Goal: Task Accomplishment & Management: Complete application form

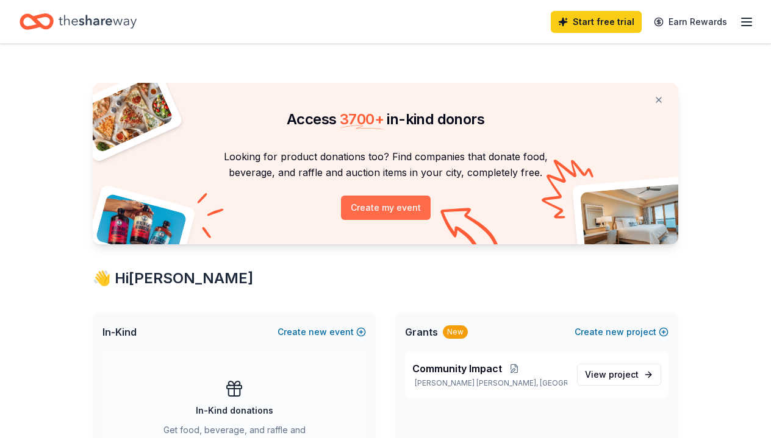
click at [415, 206] on button "Create my event" at bounding box center [386, 208] width 90 height 24
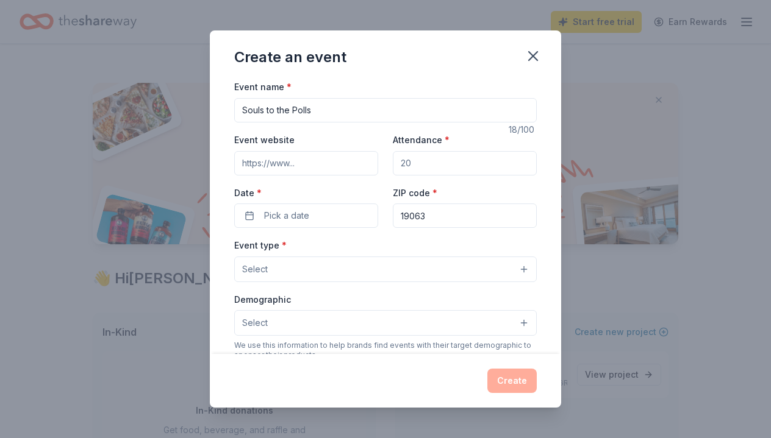
type input "Souls to the Polls"
click at [419, 157] on input "Attendance *" at bounding box center [465, 163] width 144 height 24
type input "50"
click at [285, 214] on span "Pick a date" at bounding box center [286, 216] width 45 height 15
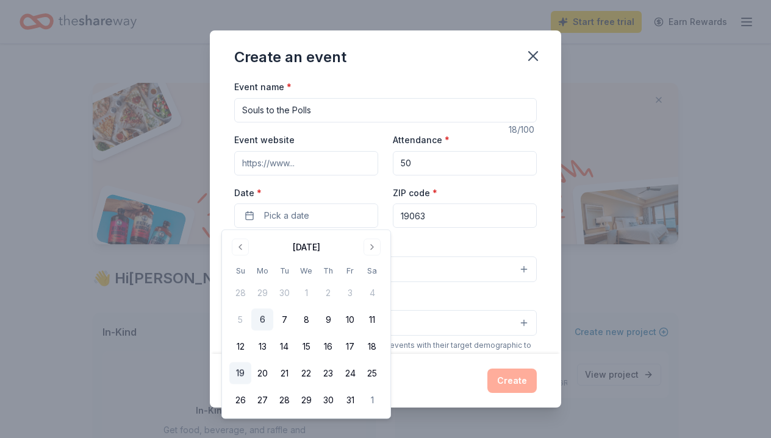
click at [238, 368] on button "19" at bounding box center [240, 374] width 22 height 22
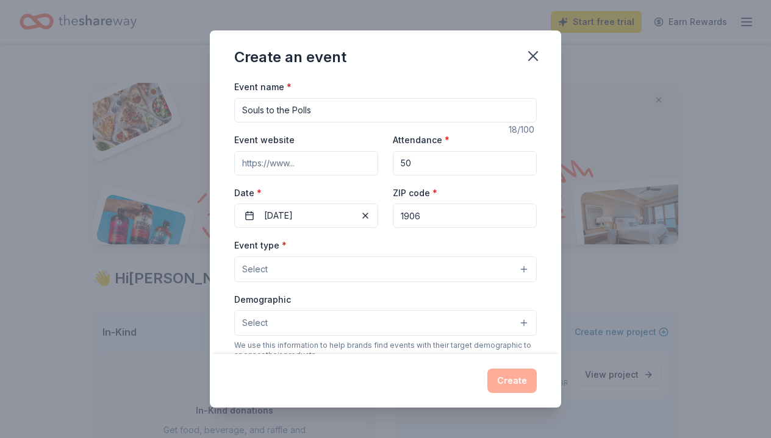
type input "19063"
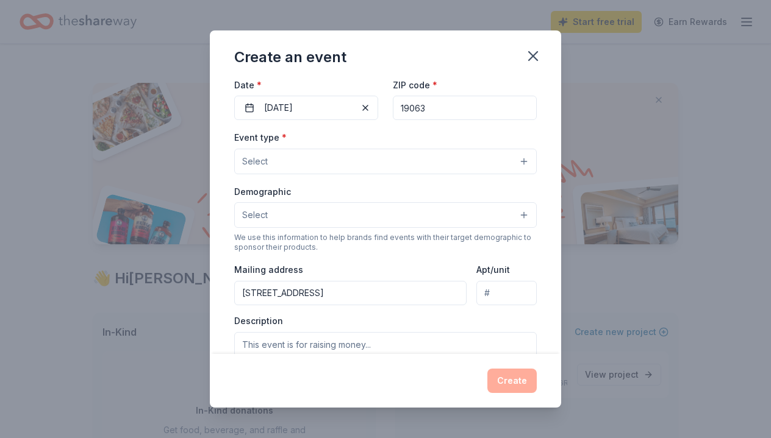
scroll to position [110, 0]
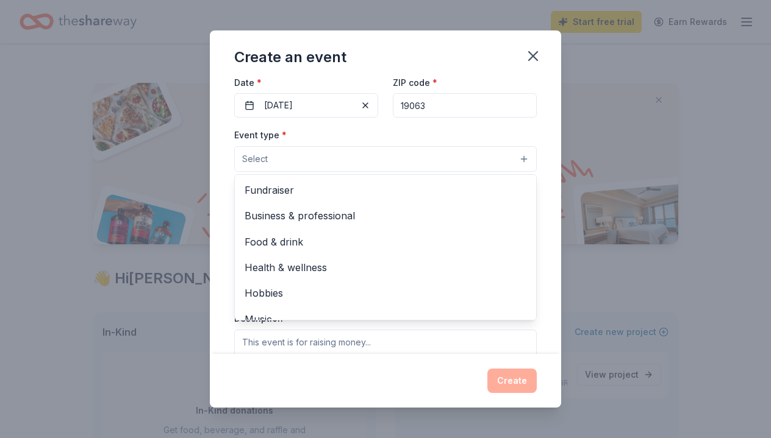
click at [337, 157] on button "Select" at bounding box center [385, 159] width 302 height 26
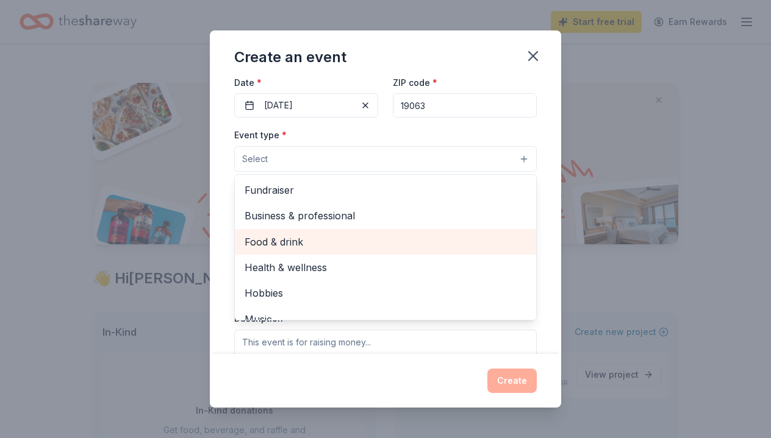
scroll to position [0, 0]
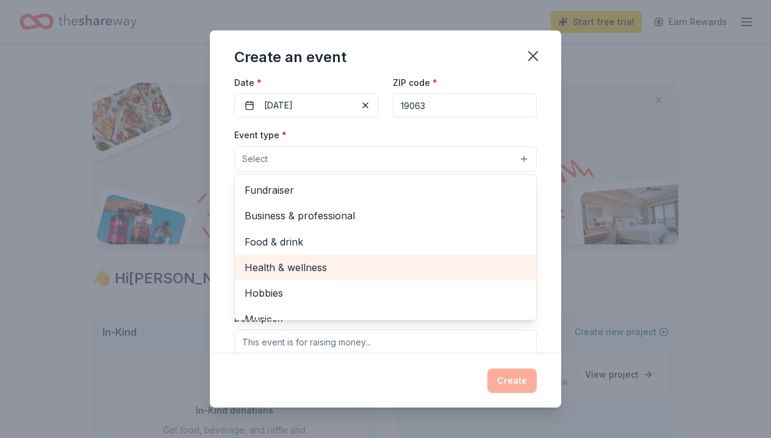
click at [337, 265] on span "Health & wellness" at bounding box center [386, 268] width 282 height 16
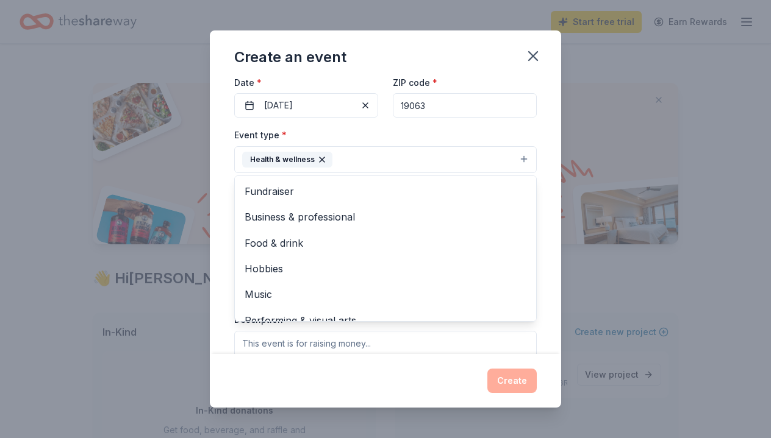
click at [488, 123] on div "Event name * Souls to the Polls 18 /100 Event website Attendance * 50 Date * [D…" at bounding box center [385, 251] width 302 height 565
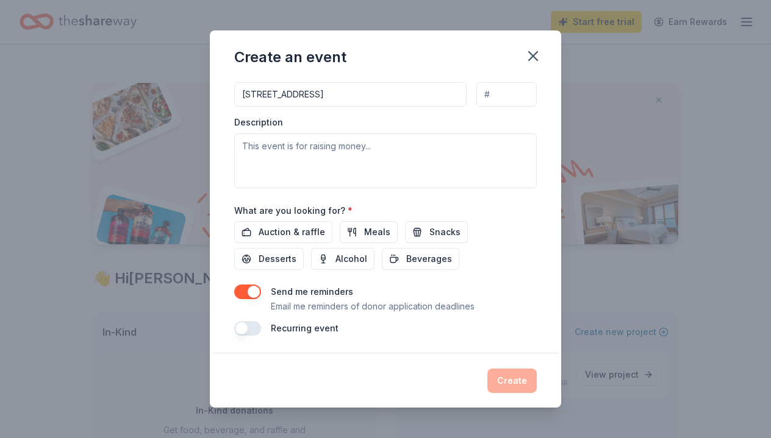
scroll to position [307, 0]
click at [354, 239] on button "Meals" at bounding box center [369, 234] width 58 height 22
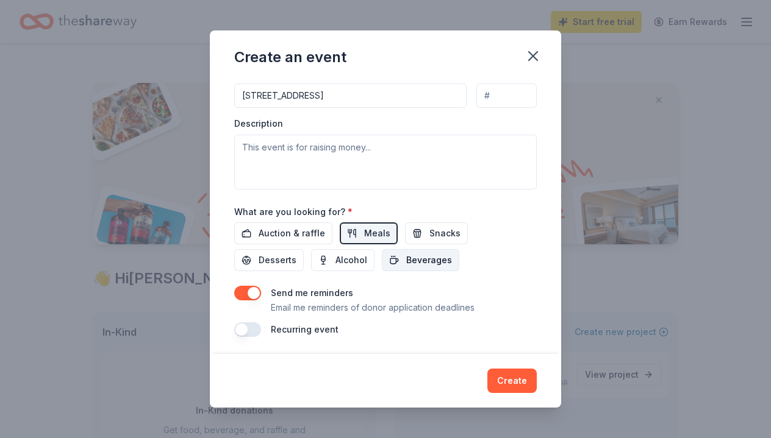
click at [406, 259] on span "Beverages" at bounding box center [429, 260] width 46 height 15
click at [435, 233] on span "Snacks" at bounding box center [444, 233] width 31 height 15
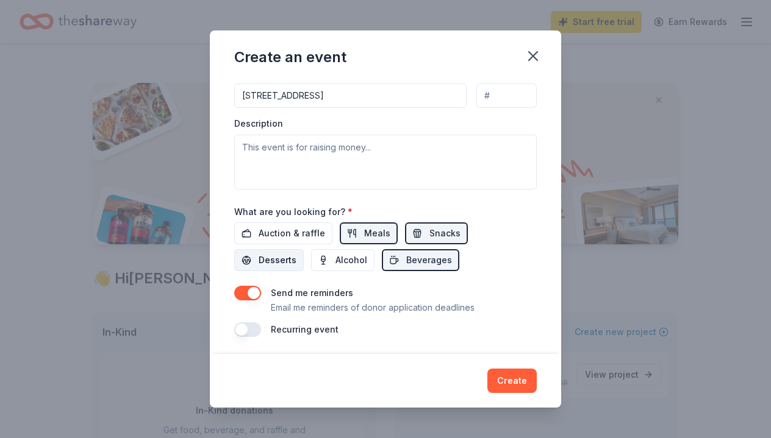
click at [296, 253] on span "Desserts" at bounding box center [278, 260] width 38 height 15
click at [292, 227] on span "Auction & raffle" at bounding box center [292, 233] width 66 height 15
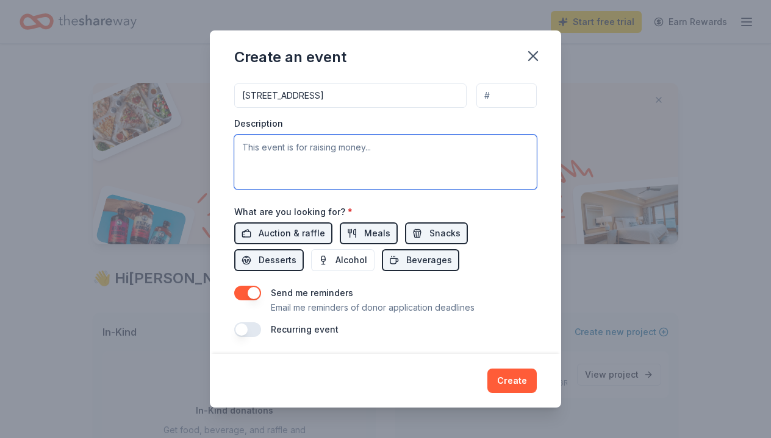
click at [346, 137] on textarea at bounding box center [385, 162] width 302 height 55
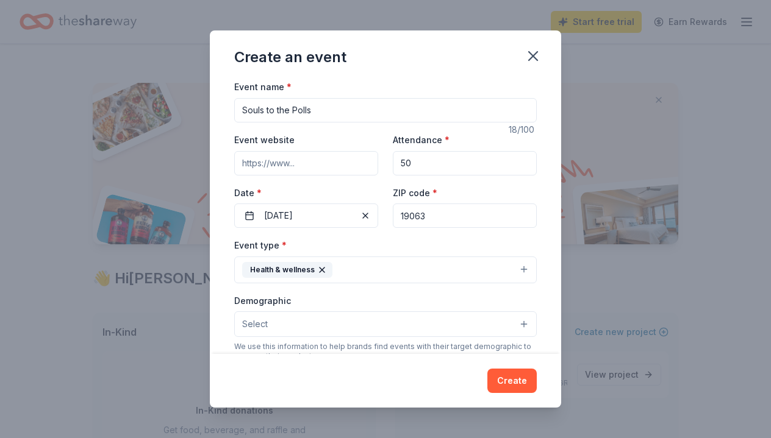
scroll to position [0, 0]
type textarea "This event is focused on getting people out to vote. Civic education"
click at [523, 371] on button "Create" at bounding box center [511, 381] width 49 height 24
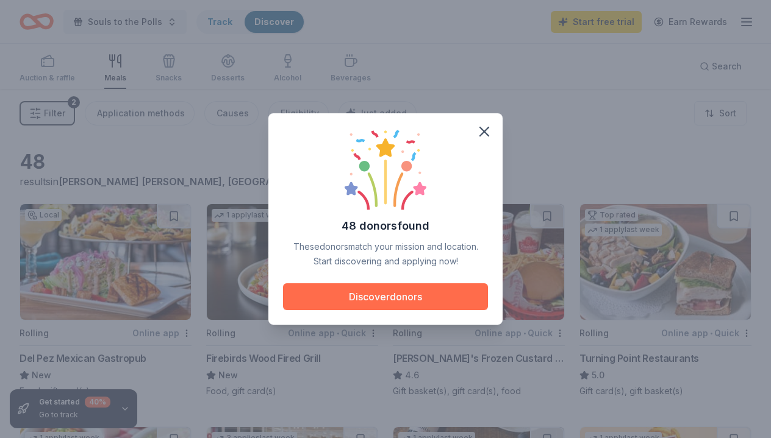
click at [415, 302] on button "Discover donors" at bounding box center [385, 297] width 205 height 27
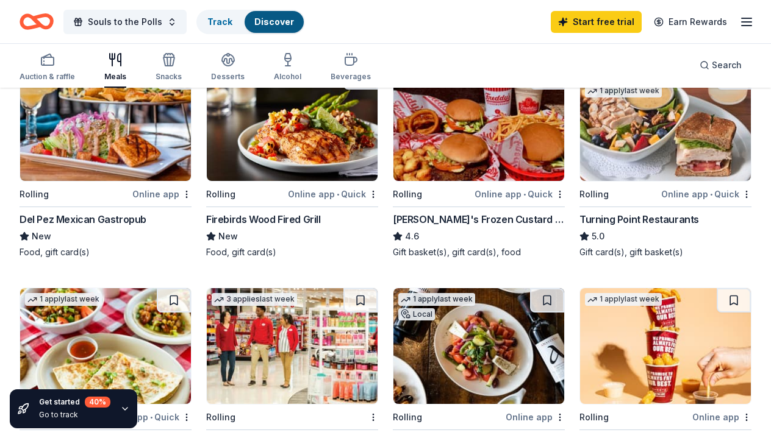
scroll to position [126, 0]
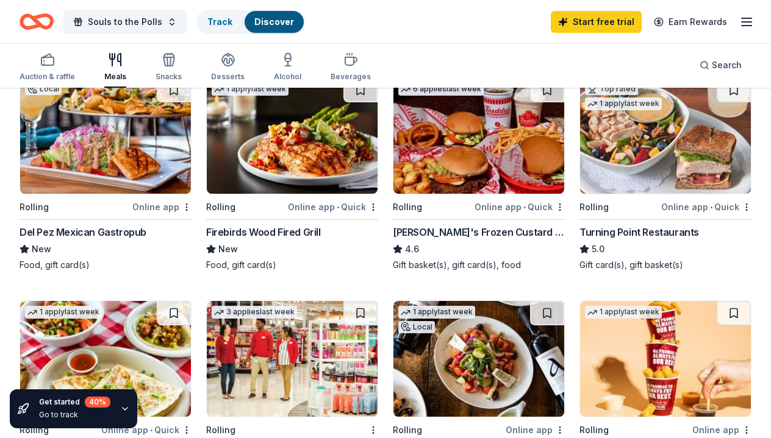
click at [492, 174] on img at bounding box center [478, 136] width 171 height 116
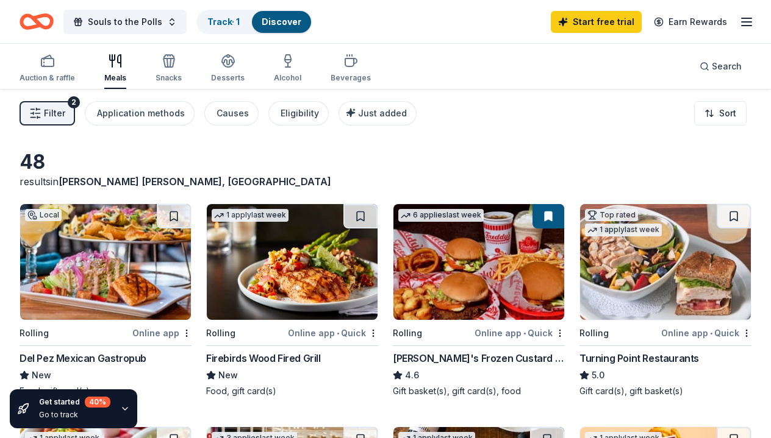
scroll to position [0, 0]
click at [48, 70] on div "Auction & raffle" at bounding box center [47, 68] width 55 height 29
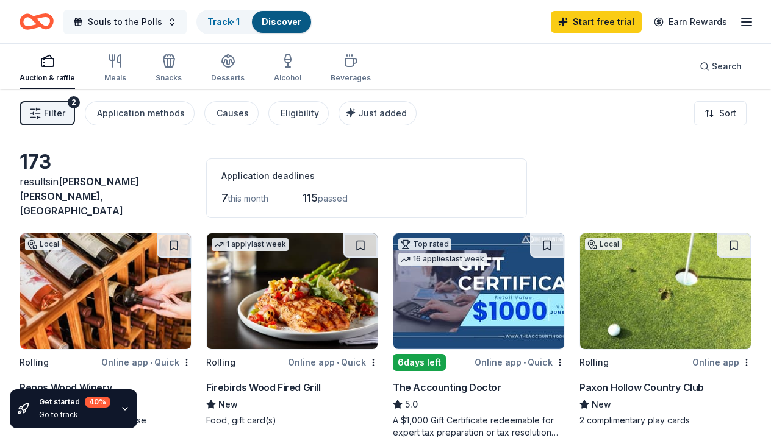
click at [142, 21] on span "Souls to the Polls" at bounding box center [125, 22] width 74 height 15
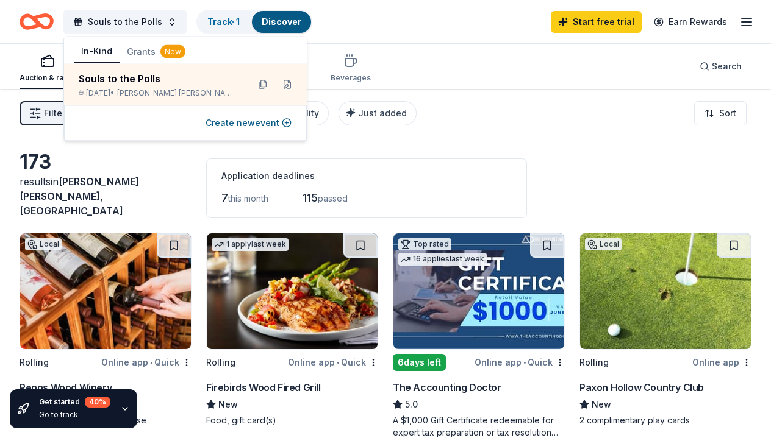
click at [144, 53] on button "Grants New" at bounding box center [156, 52] width 73 height 22
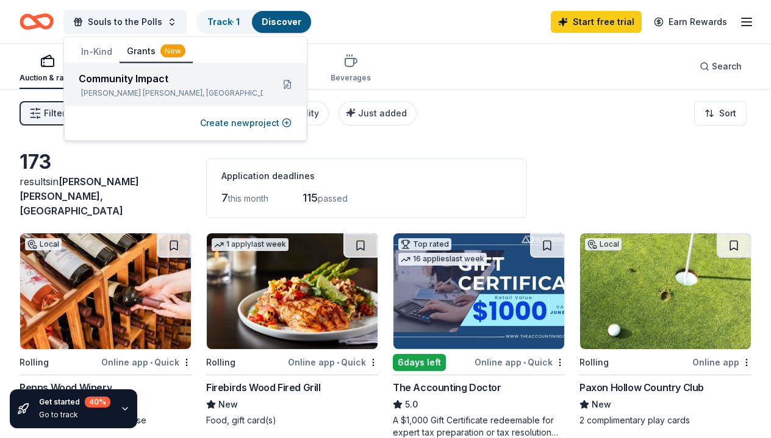
click at [152, 89] on div "[PERSON_NAME] [PERSON_NAME], [GEOGRAPHIC_DATA]" at bounding box center [171, 93] width 184 height 10
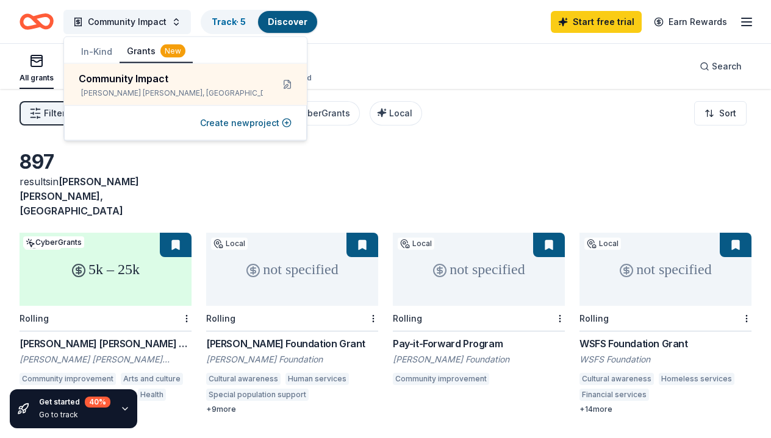
click at [492, 131] on div "Filter 1 Eligibility Capital, Projects & programming, General operations CyberG…" at bounding box center [385, 113] width 771 height 49
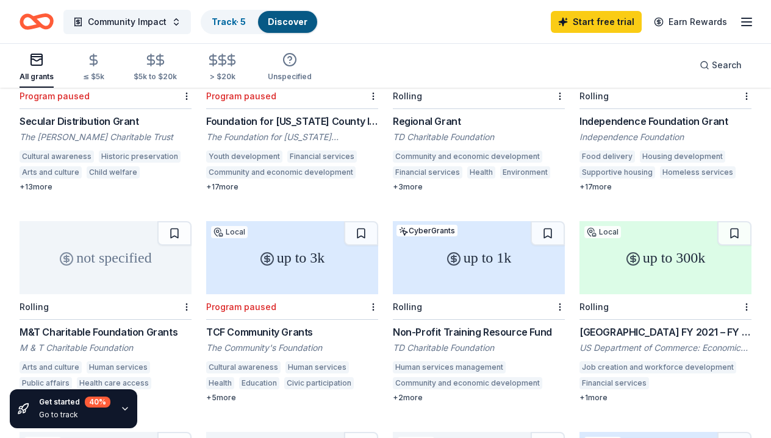
scroll to position [432, 0]
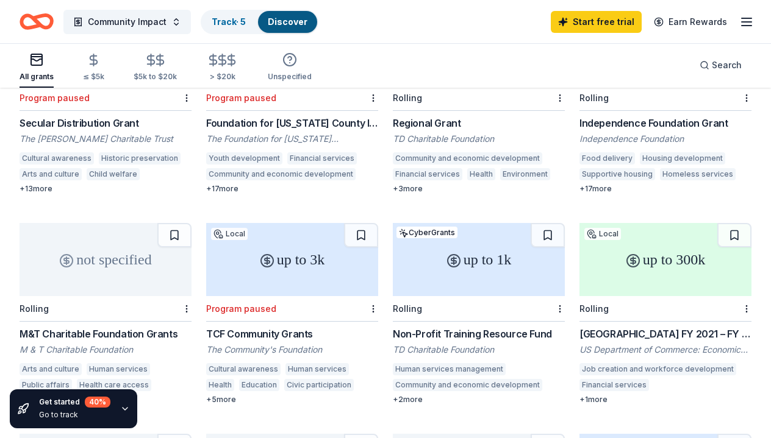
click at [679, 327] on div "[GEOGRAPHIC_DATA] FY 2021 – FY 2023 EDA Planning and Local Technical Assistance" at bounding box center [665, 334] width 172 height 15
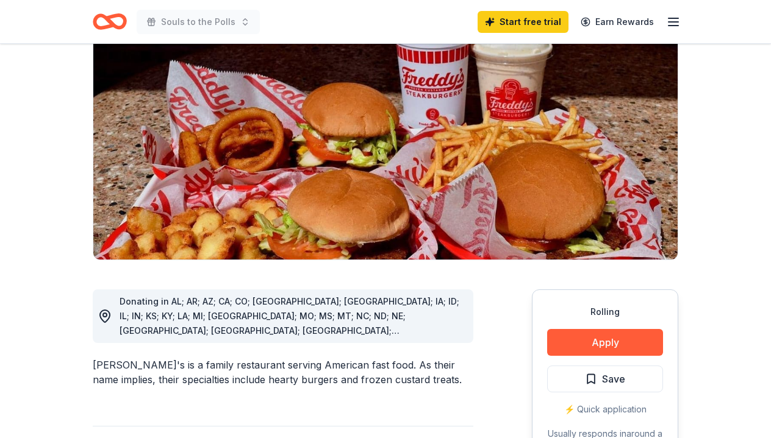
scroll to position [141, 0]
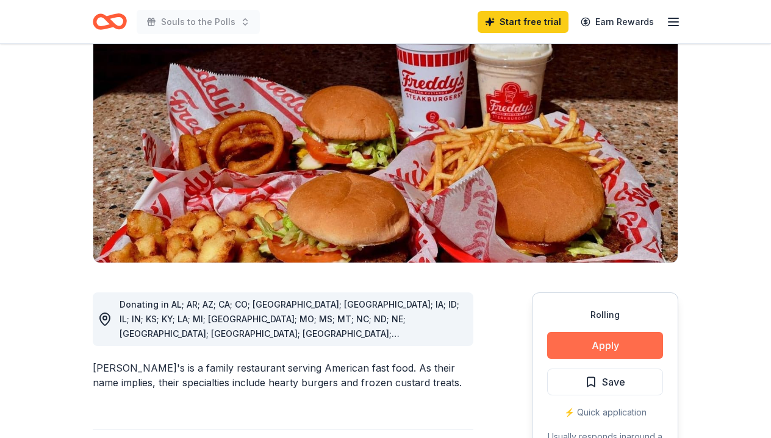
click at [614, 332] on button "Apply" at bounding box center [605, 345] width 116 height 27
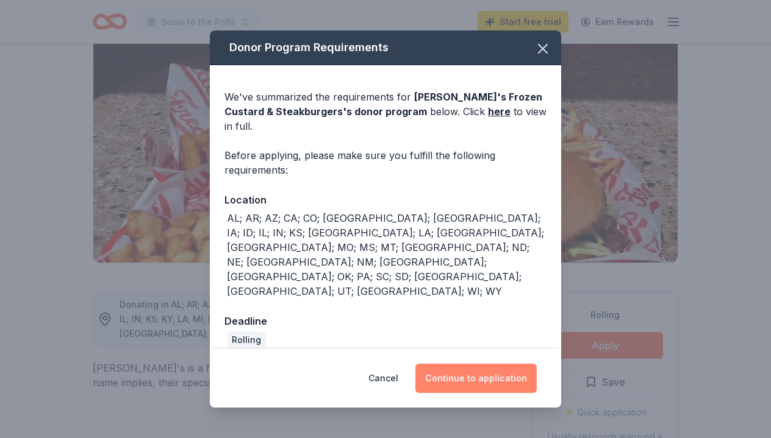
click at [478, 368] on button "Continue to application" at bounding box center [475, 378] width 121 height 29
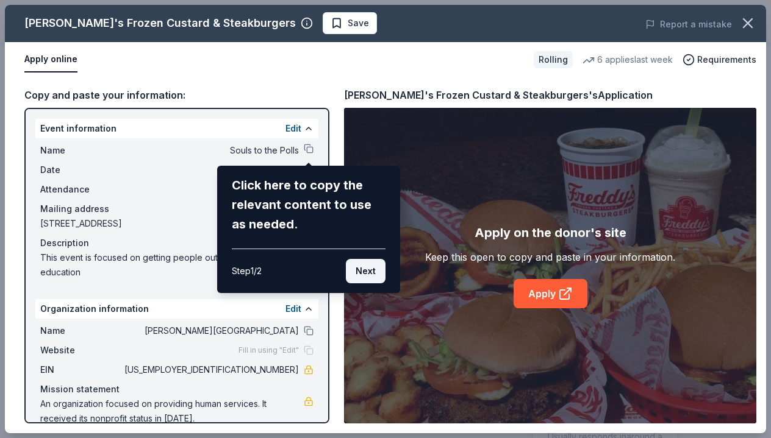
click at [366, 271] on button "Next" at bounding box center [366, 271] width 40 height 24
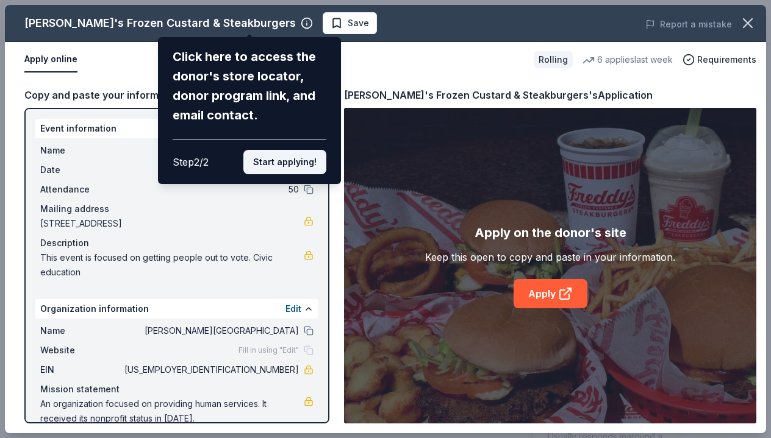
click at [310, 150] on button "Start applying!" at bounding box center [284, 162] width 83 height 24
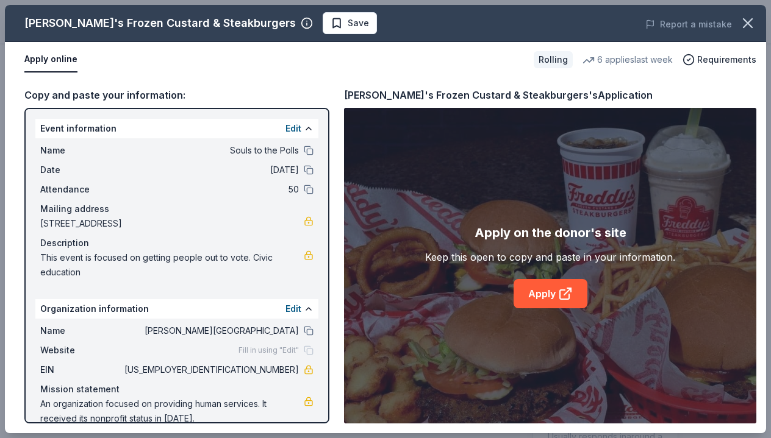
scroll to position [0, 0]
click at [574, 299] on link "Apply" at bounding box center [550, 293] width 74 height 29
click at [348, 25] on span "Save" at bounding box center [358, 23] width 21 height 15
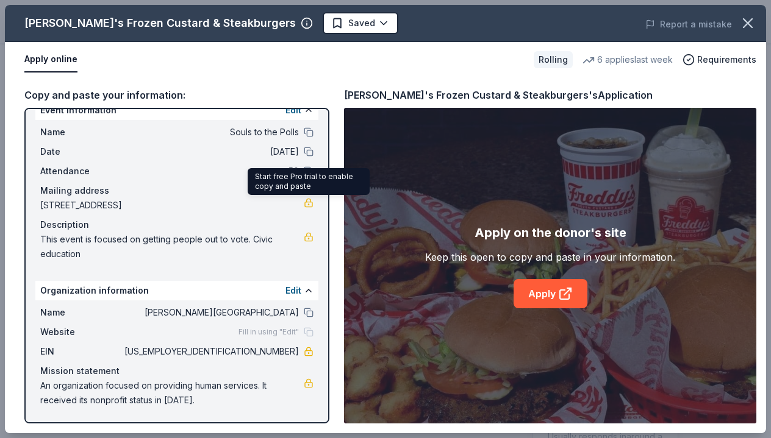
scroll to position [18, 0]
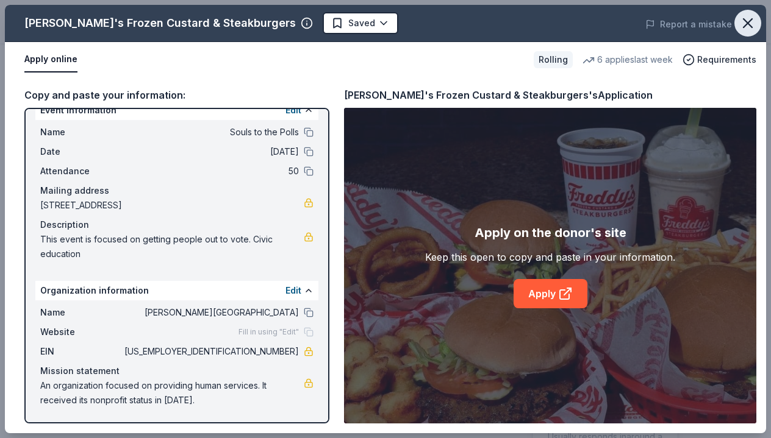
click at [756, 24] on icon "button" at bounding box center [747, 23] width 17 height 17
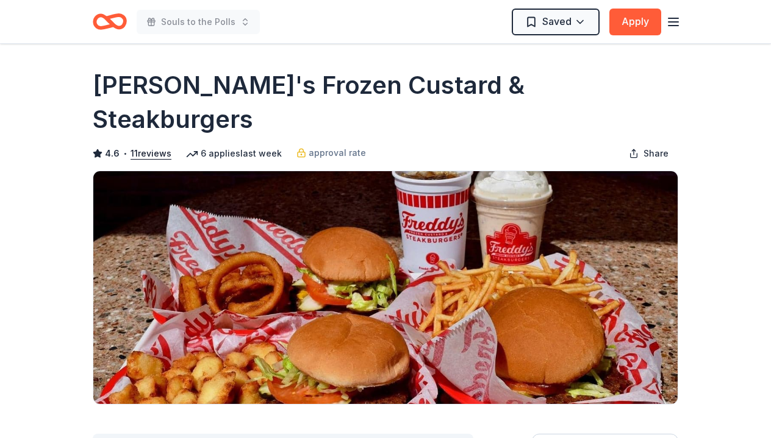
scroll to position [0, 0]
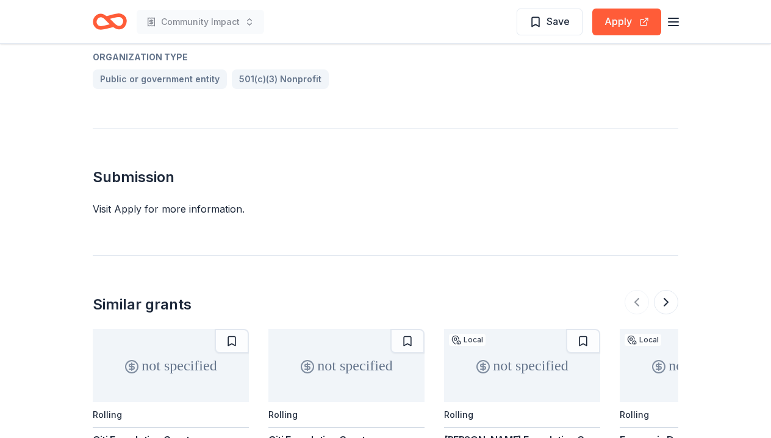
scroll to position [755, 0]
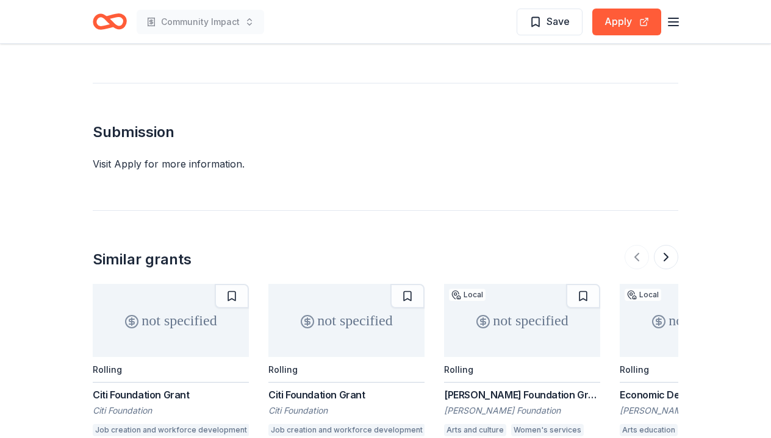
click at [126, 163] on div "Visit Apply for more information." at bounding box center [385, 164] width 585 height 15
click at [627, 24] on button "Apply" at bounding box center [626, 22] width 69 height 27
